Goal: Task Accomplishment & Management: Manage account settings

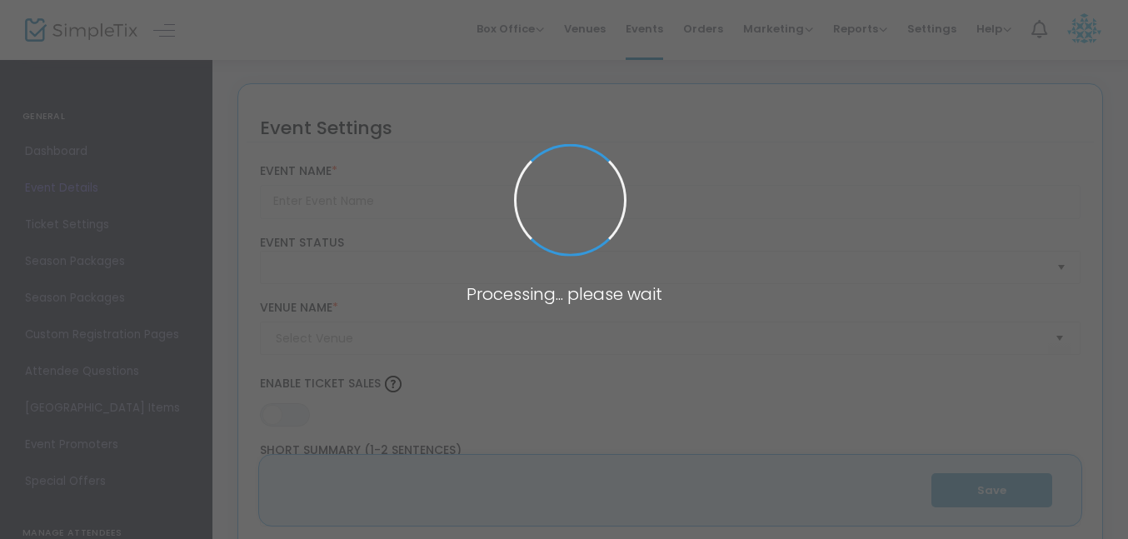
type input "Mandala Painting on Canvas"
type textarea "Enjoy a relaxing evening painting a colorful mandala on a 6" x 6" canvas. Your …"
type input "Register Now"
type input "Skyline Brewery (Skyline)"
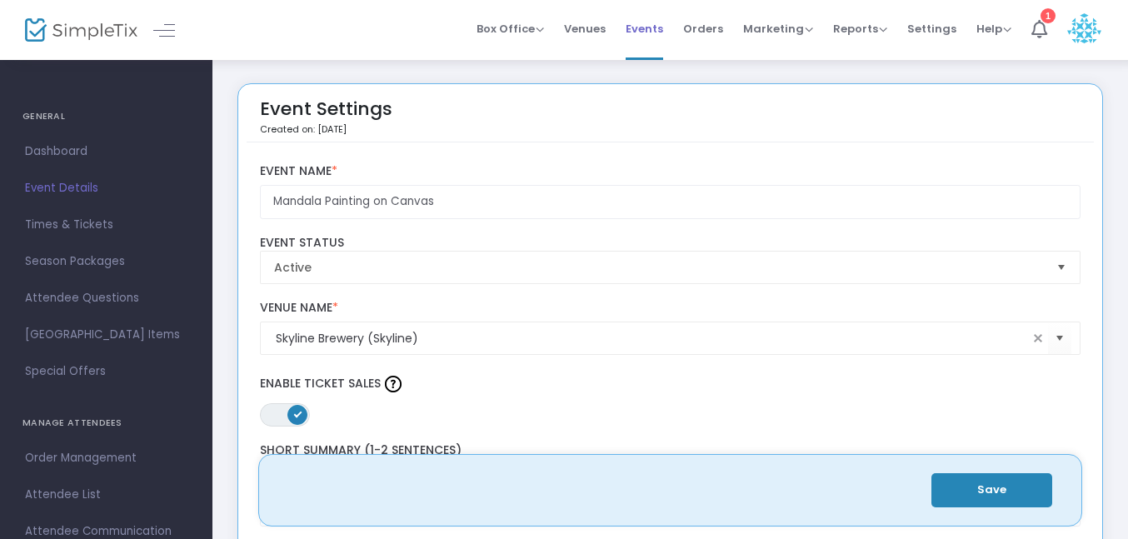
click at [645, 24] on span "Events" at bounding box center [644, 28] width 37 height 42
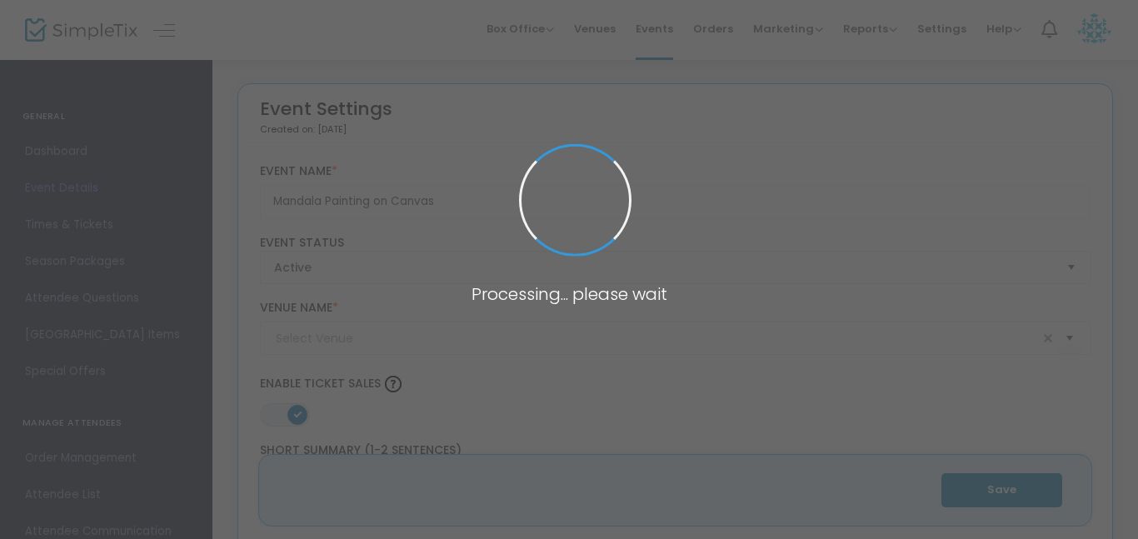
type input "Skyline Brewery (Skyline)"
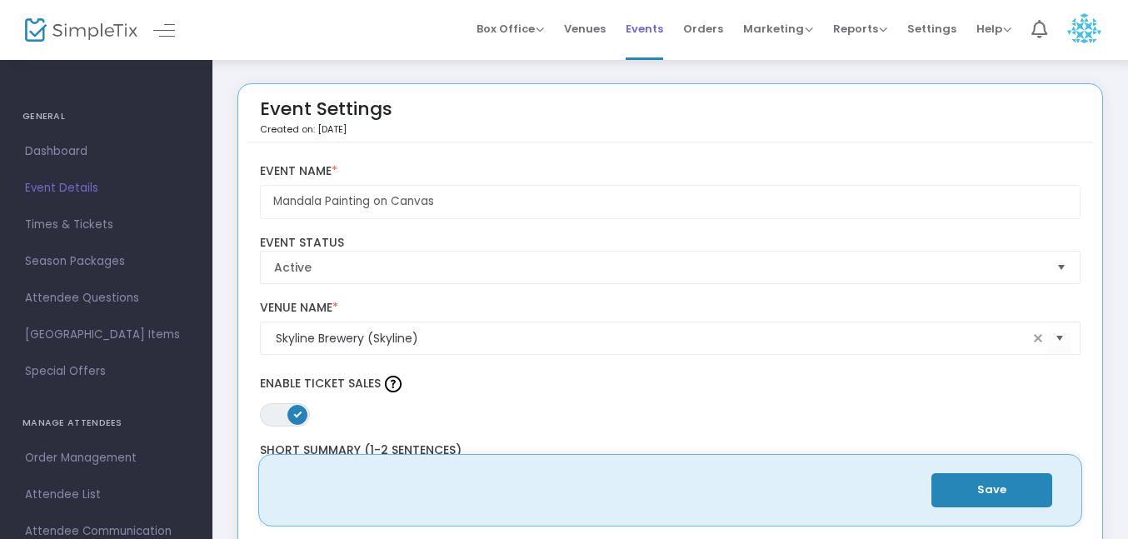
click at [657, 22] on span "Events" at bounding box center [644, 28] width 37 height 42
